Goal: Task Accomplishment & Management: Use online tool/utility

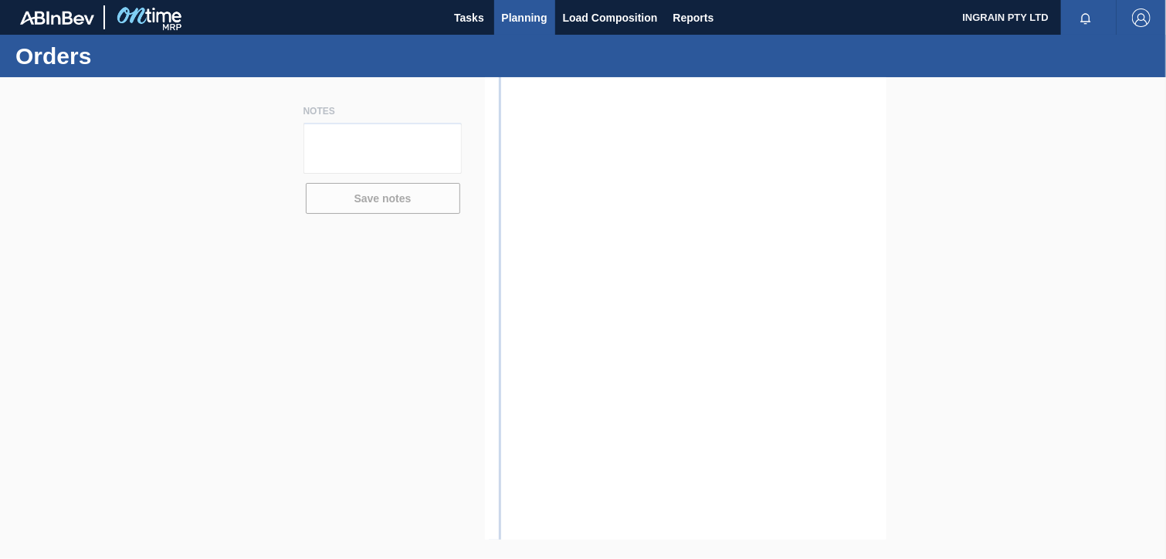
click at [514, 16] on span "Planning" at bounding box center [525, 17] width 46 height 19
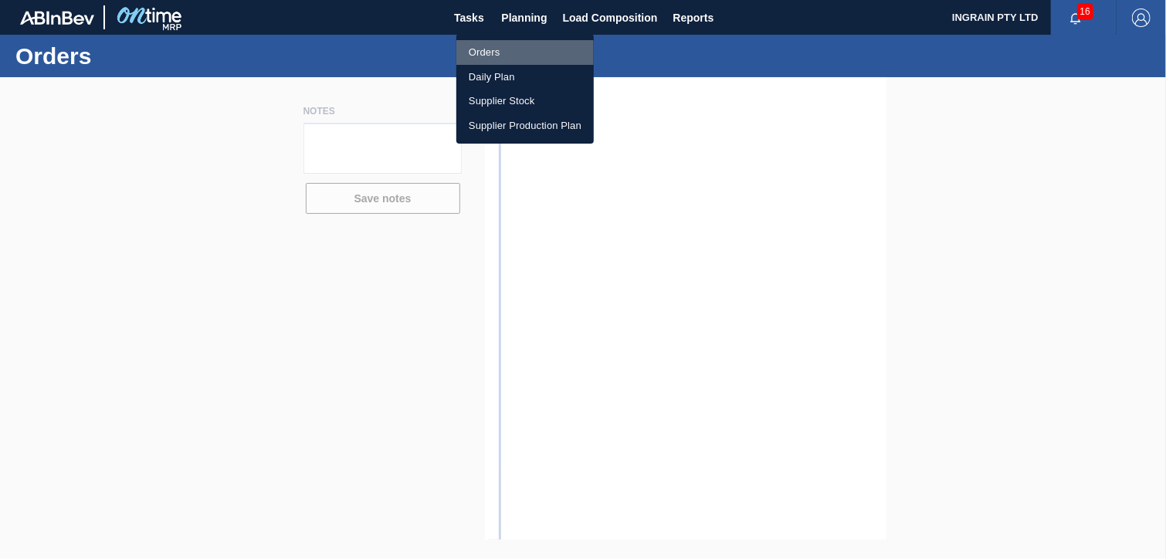
click at [487, 59] on li "Orders" at bounding box center [524, 52] width 137 height 25
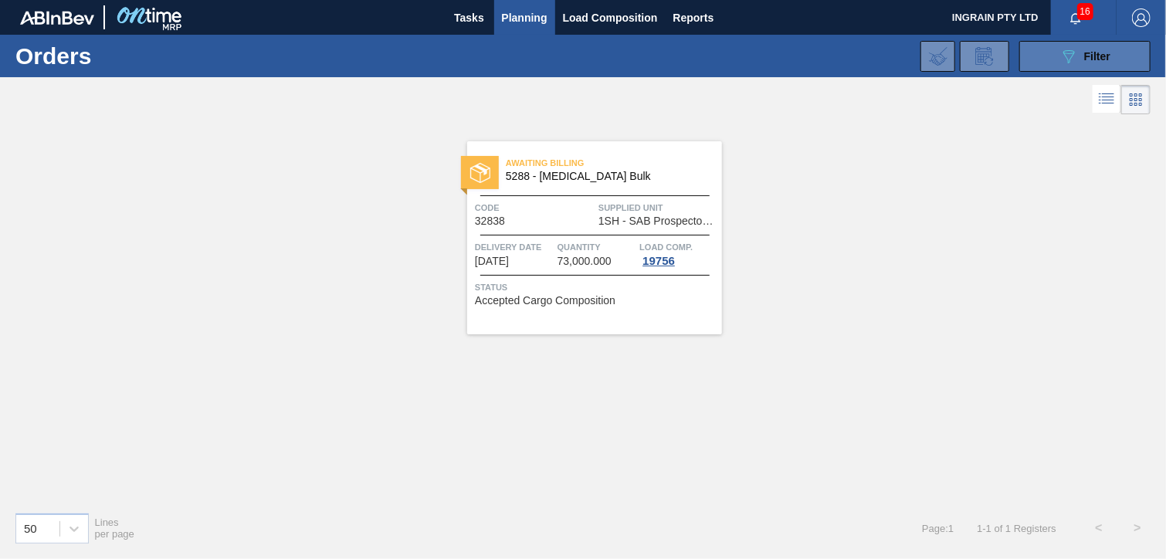
click at [1069, 58] on icon "089F7B8B-B2A5-4AFE-B5C0-19BA573D28AC" at bounding box center [1069, 56] width 19 height 19
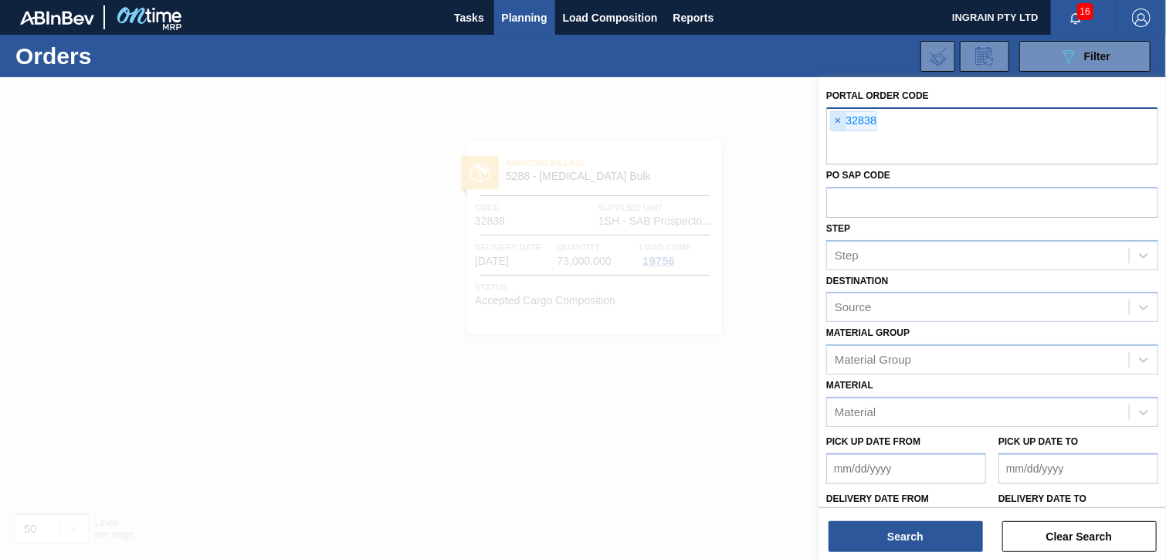
click at [840, 122] on span "×" at bounding box center [838, 121] width 15 height 19
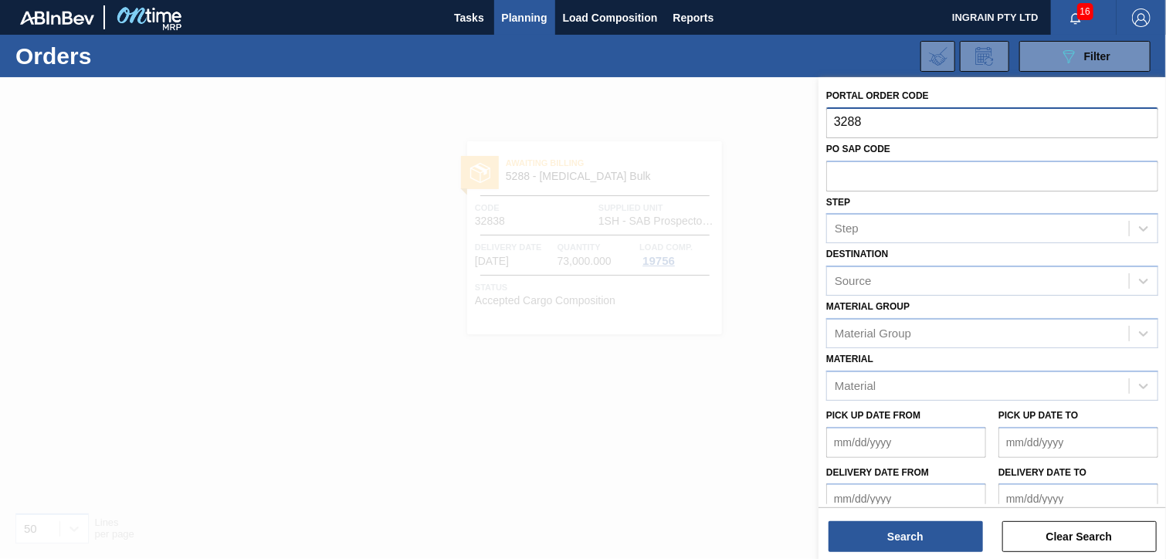
type input "32883"
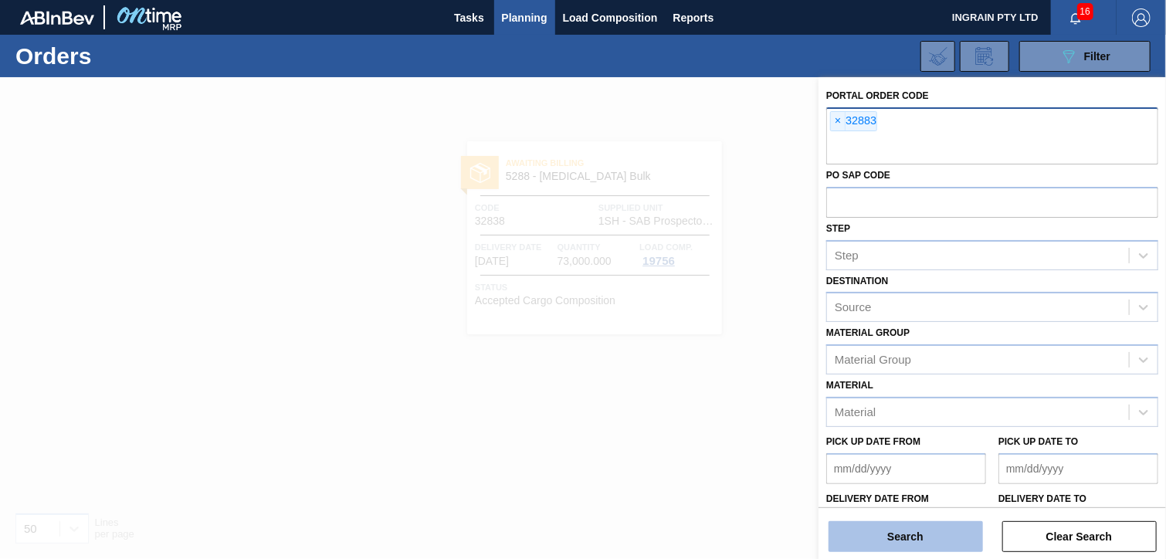
click at [939, 530] on button "Search" at bounding box center [906, 536] width 154 height 31
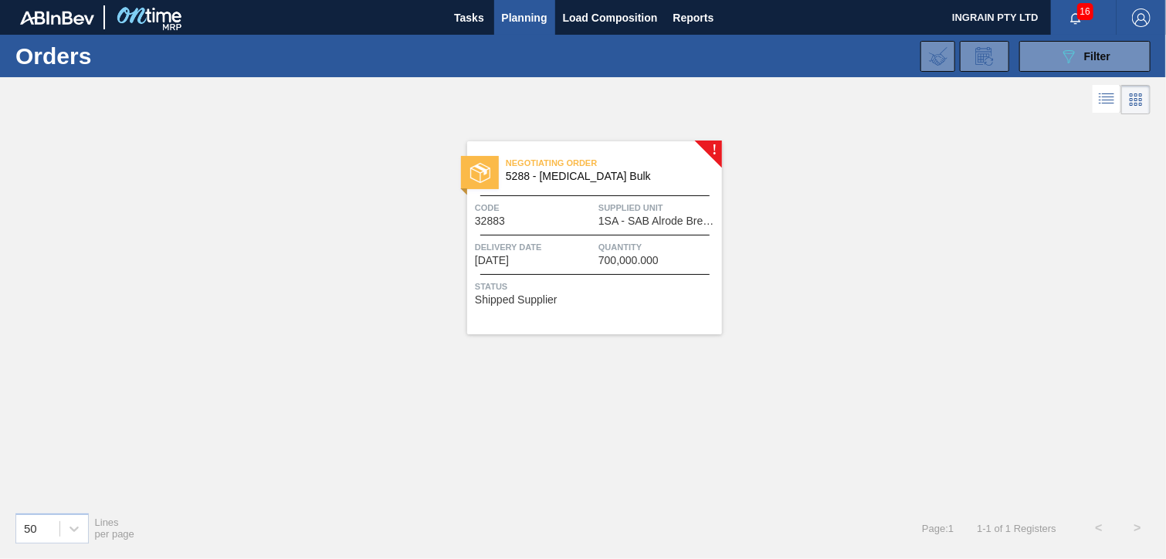
click at [601, 147] on div "Negotiating Order 5288 - [MEDICAL_DATA] Bulk Code 32883 Supplied Unit 1SA - SAB…" at bounding box center [594, 237] width 255 height 193
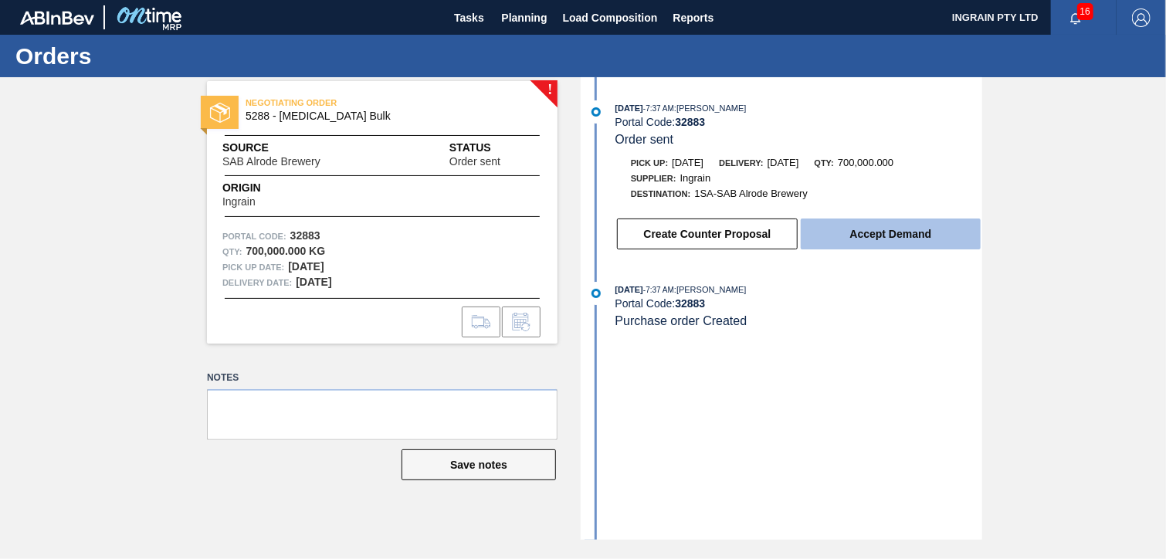
click at [870, 236] on button "Accept Demand" at bounding box center [891, 234] width 180 height 31
